Goal: Register for event/course

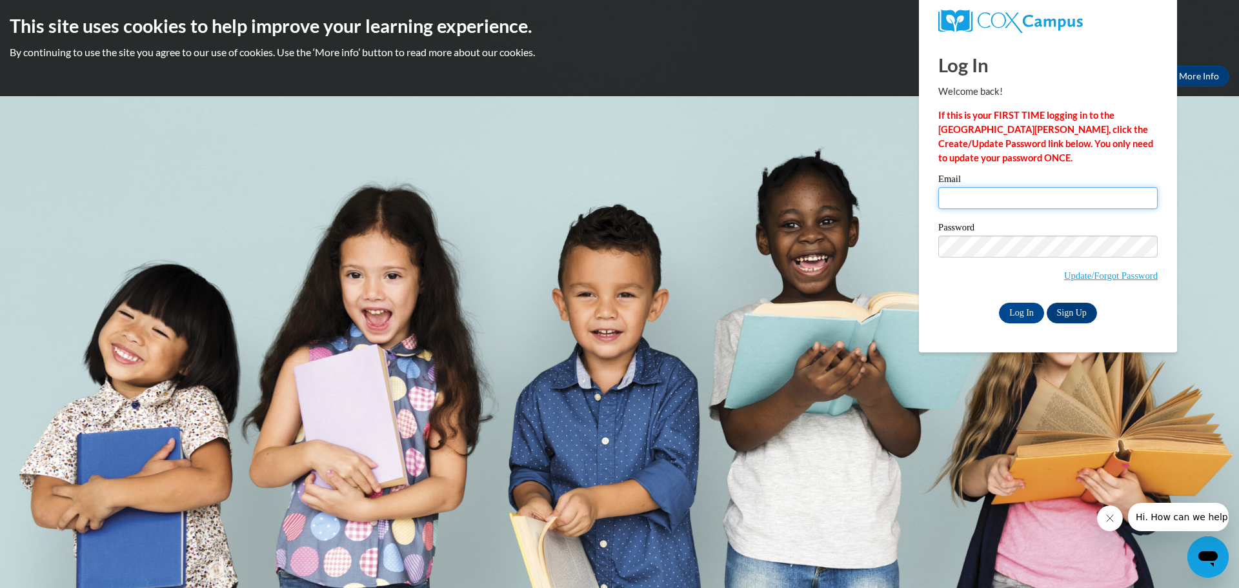
click at [990, 188] on input "Email" at bounding box center [1047, 198] width 219 height 22
click at [985, 196] on input "Email" at bounding box center [1047, 198] width 219 height 22
click at [1094, 136] on p "If this is your FIRST TIME logging in to the NEW Cox Campus, click the Create/U…" at bounding box center [1047, 136] width 219 height 57
drag, startPoint x: 971, startPoint y: 199, endPoint x: 989, endPoint y: 187, distance: 21.3
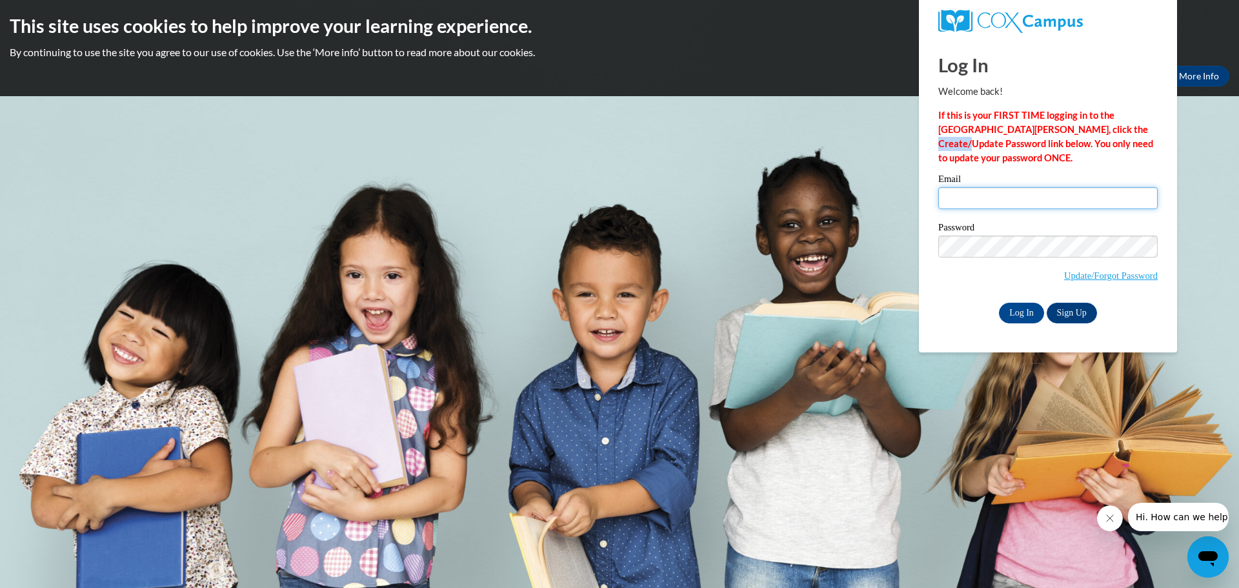
click at [971, 199] on input "Email" at bounding box center [1047, 198] width 219 height 22
type input "williamsonm@prescott.k12.wi.us"
click at [999, 303] on input "Log In" at bounding box center [1021, 313] width 45 height 21
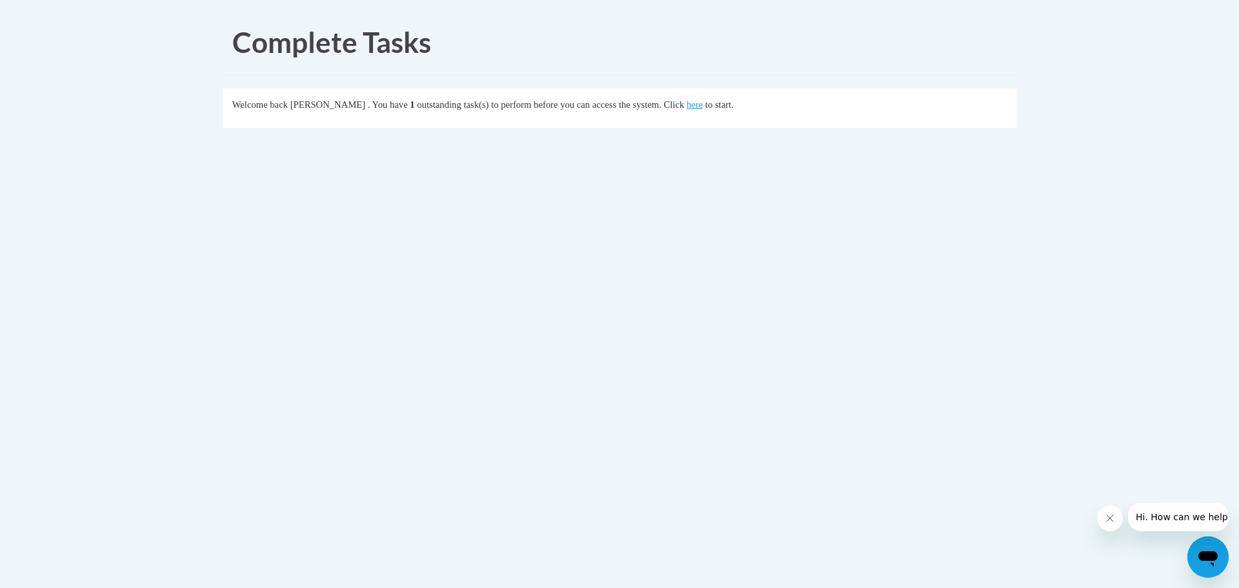
click at [1031, 158] on body "Complete Tasks Welcome back Megan Williamson . You have 1 outstanding task(s) t…" at bounding box center [619, 294] width 1239 height 588
click at [703, 104] on link "here" at bounding box center [695, 104] width 16 height 10
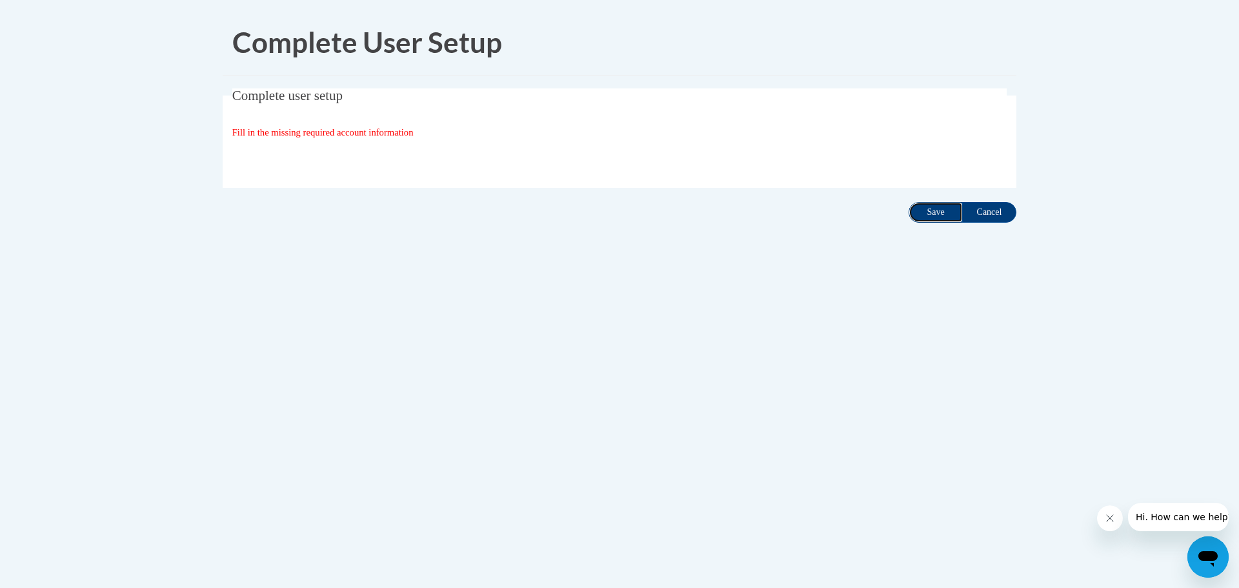
click at [937, 210] on input "Save" at bounding box center [936, 212] width 54 height 21
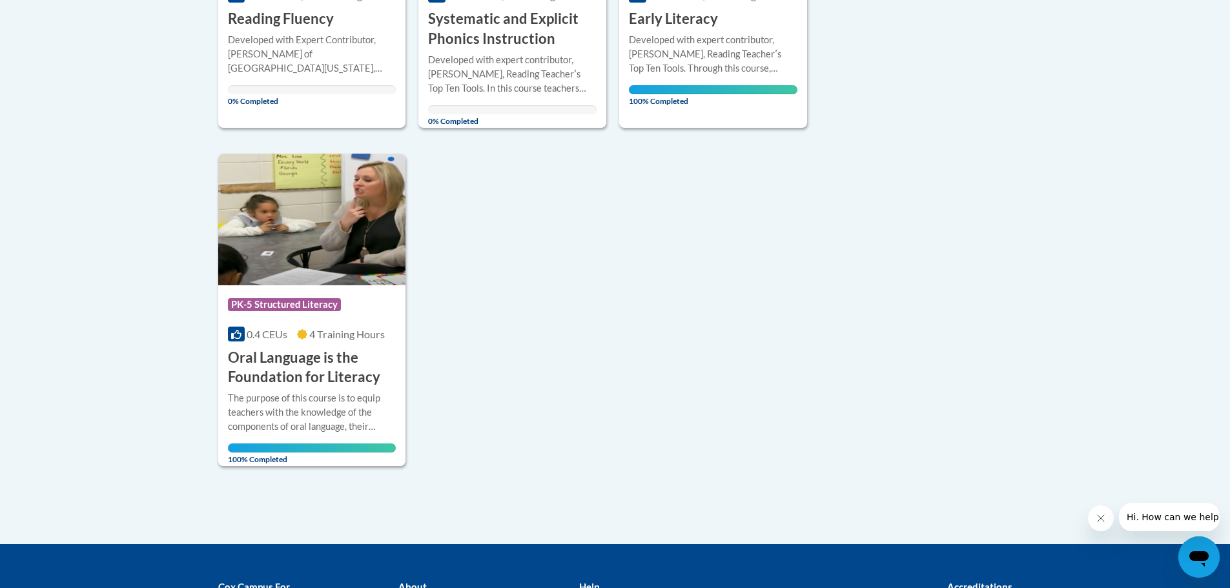
scroll to position [258, 0]
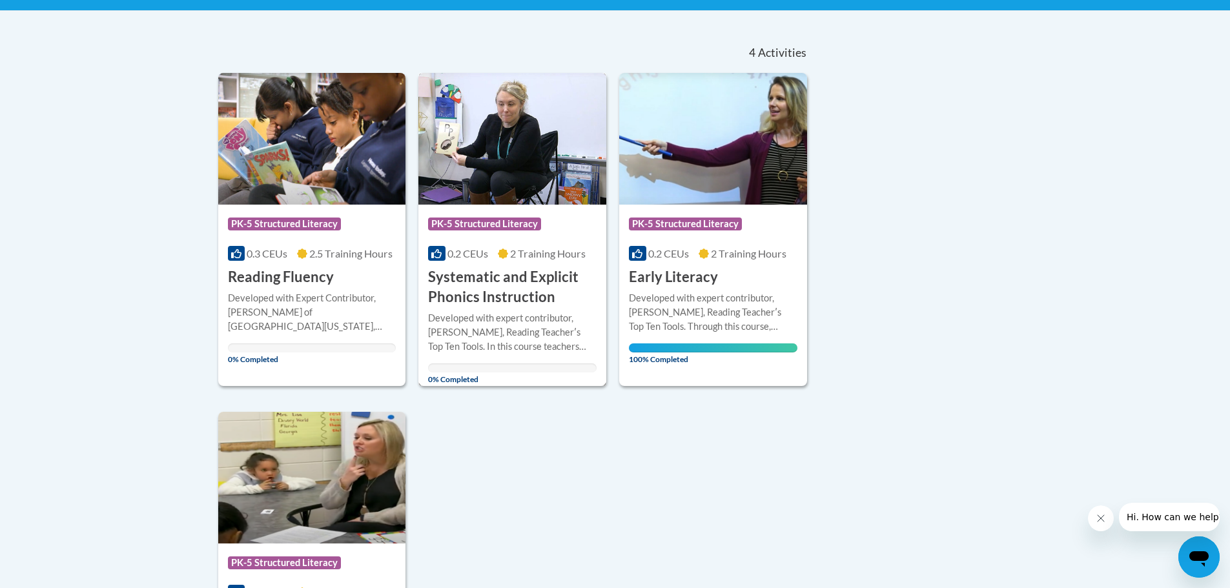
click at [471, 285] on h3 "Systematic and Explicit Phonics Instruction" at bounding box center [512, 287] width 168 height 40
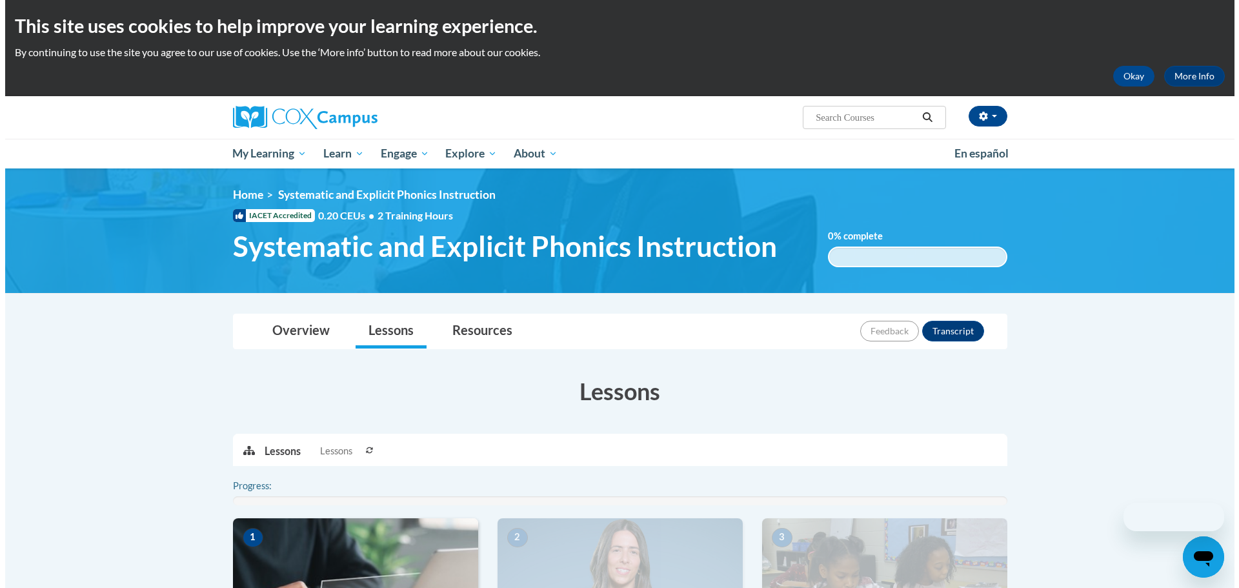
scroll to position [194, 0]
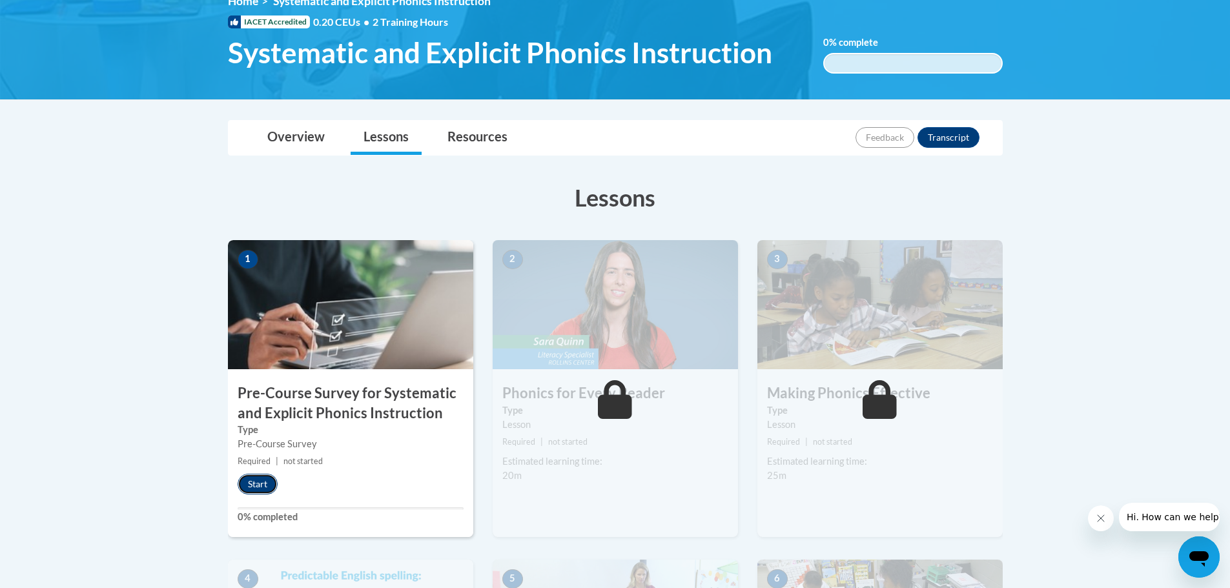
click at [252, 480] on button "Start" at bounding box center [258, 484] width 40 height 21
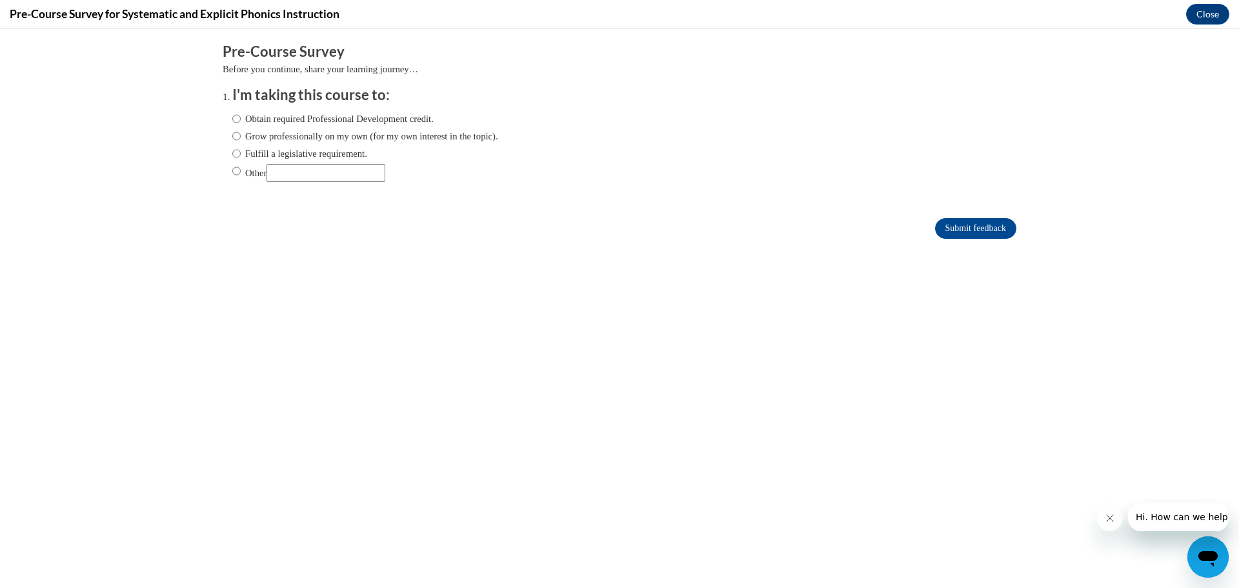
scroll to position [0, 0]
click at [259, 117] on label "Obtain required Professional Development credit." at bounding box center [332, 119] width 201 height 14
click at [241, 117] on input "Obtain required Professional Development credit." at bounding box center [236, 119] width 8 height 14
radio input "true"
click at [285, 150] on label "Fulfill a legislative requirement." at bounding box center [299, 154] width 135 height 14
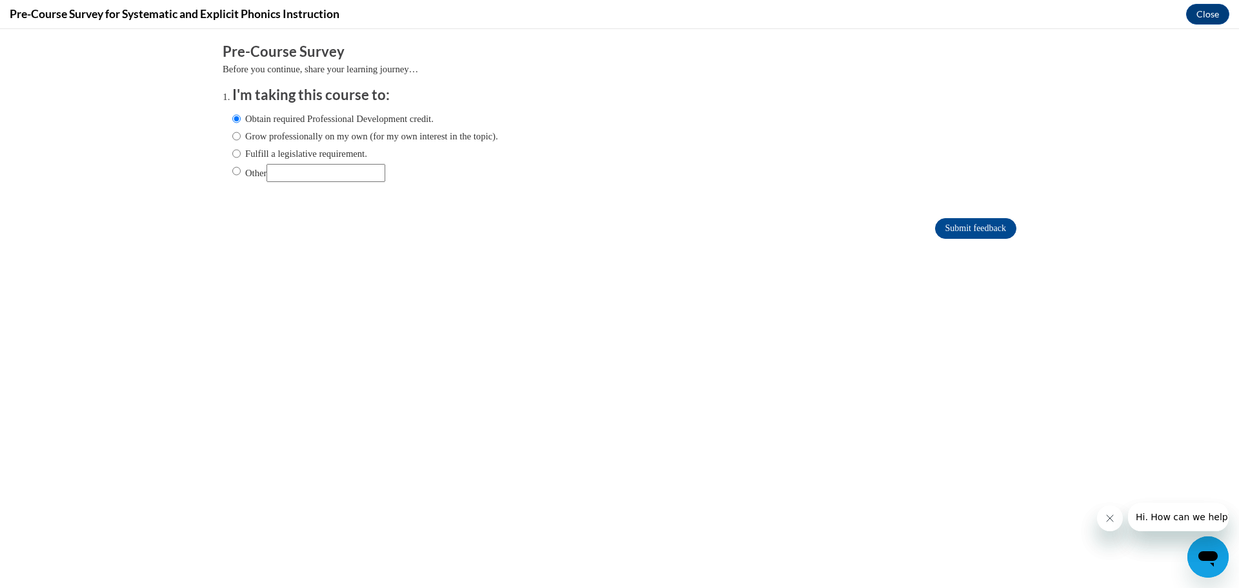
click at [241, 150] on input "Fulfill a legislative requirement." at bounding box center [236, 154] width 8 height 14
radio input "true"
click at [944, 228] on input "Submit feedback" at bounding box center [975, 228] width 81 height 21
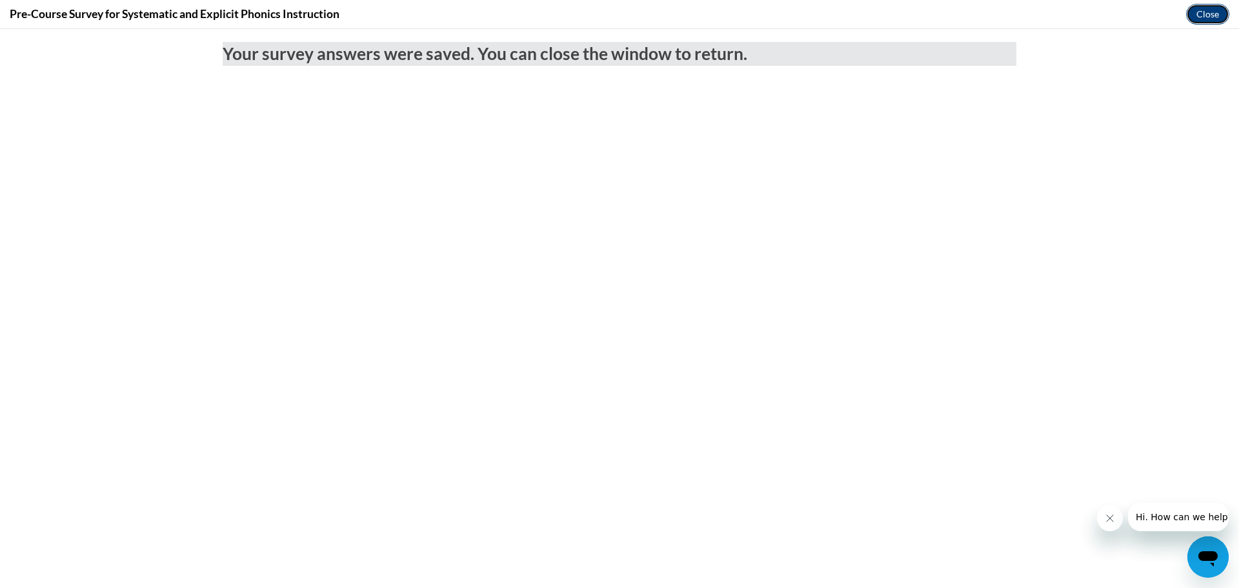
click at [1204, 12] on button "Close" at bounding box center [1207, 14] width 43 height 21
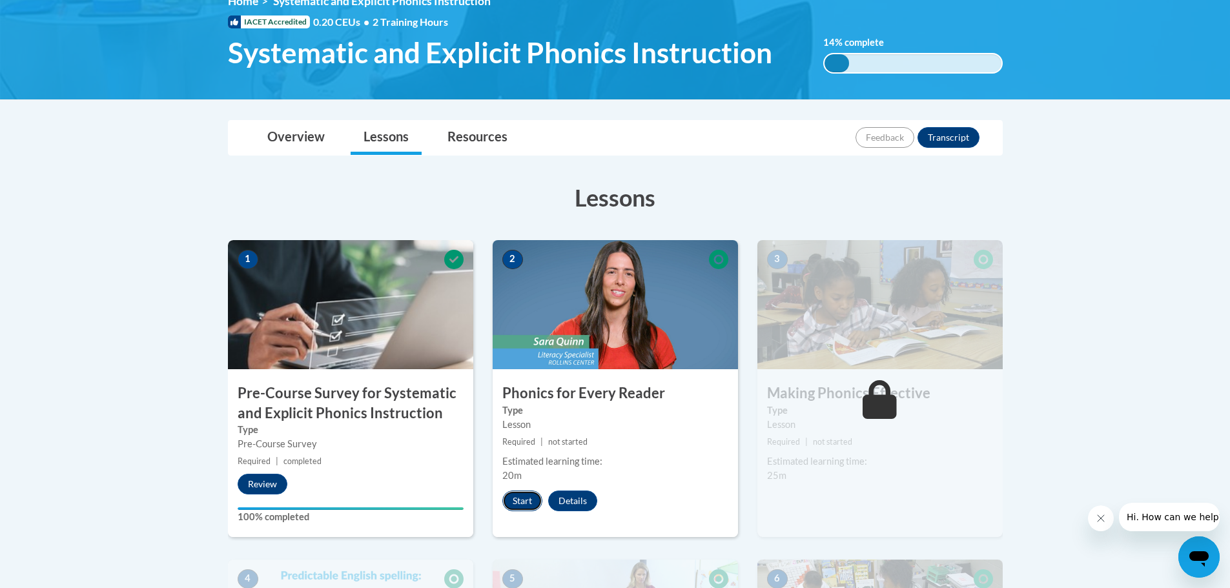
click at [520, 505] on button "Start" at bounding box center [522, 501] width 40 height 21
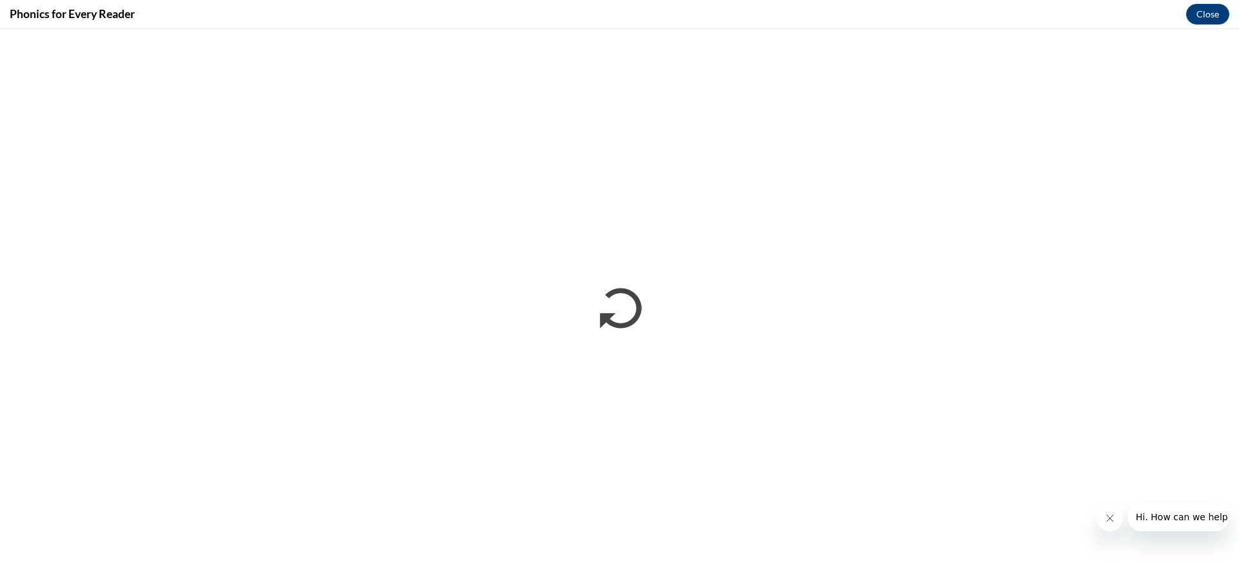
drag, startPoint x: 1104, startPoint y: 521, endPoint x: 2205, endPoint y: 1008, distance: 1204.2
click at [1104, 521] on icon "Close message from company" at bounding box center [1109, 518] width 10 height 10
